Goal: Transaction & Acquisition: Subscribe to service/newsletter

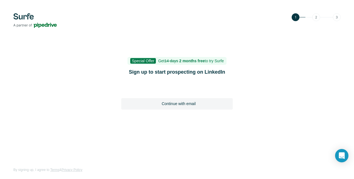
click at [181, 62] on b "2 months free" at bounding box center [192, 61] width 26 height 4
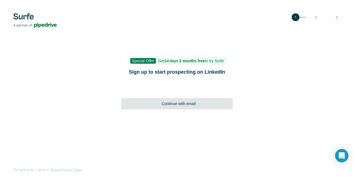
click at [176, 107] on div "Continue with email" at bounding box center [176, 103] width 111 height 11
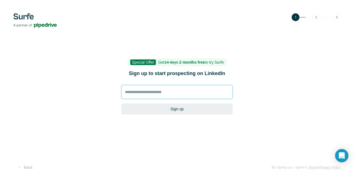
click at [178, 91] on input at bounding box center [176, 92] width 111 height 14
type input "**********"
click at [121, 103] on button "Sign up" at bounding box center [176, 108] width 111 height 11
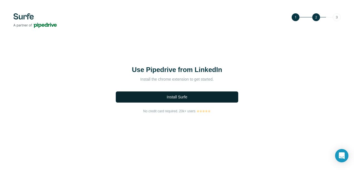
click at [172, 98] on span "Install Surfe" at bounding box center [177, 97] width 21 height 6
